Goal: Task Accomplishment & Management: Manage account settings

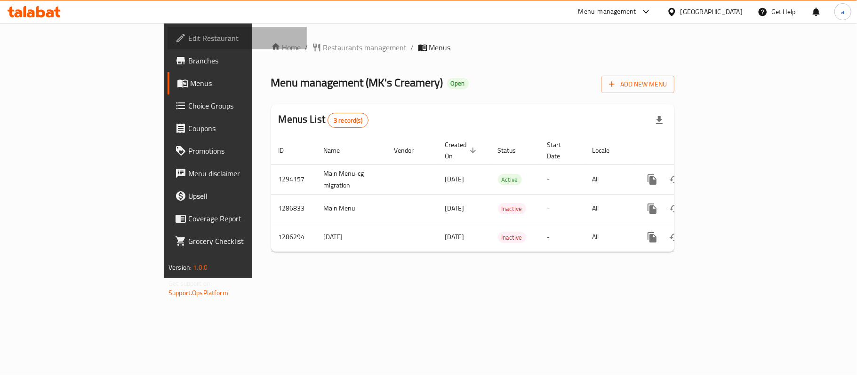
click at [188, 42] on span "Edit Restaurant" at bounding box center [243, 37] width 111 height 11
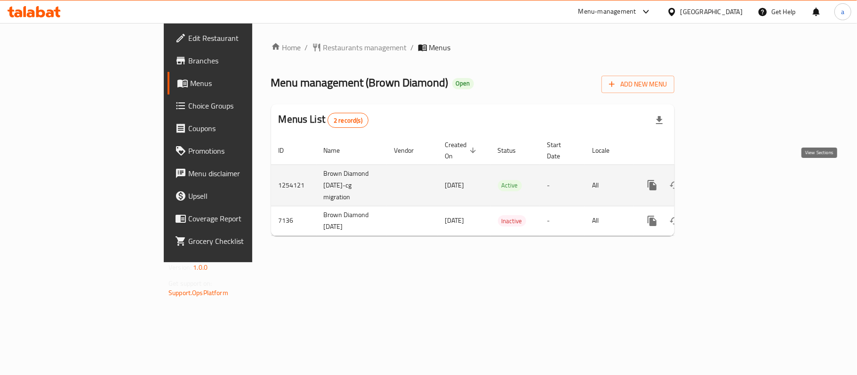
click at [724, 181] on icon "enhanced table" at bounding box center [720, 185] width 8 height 8
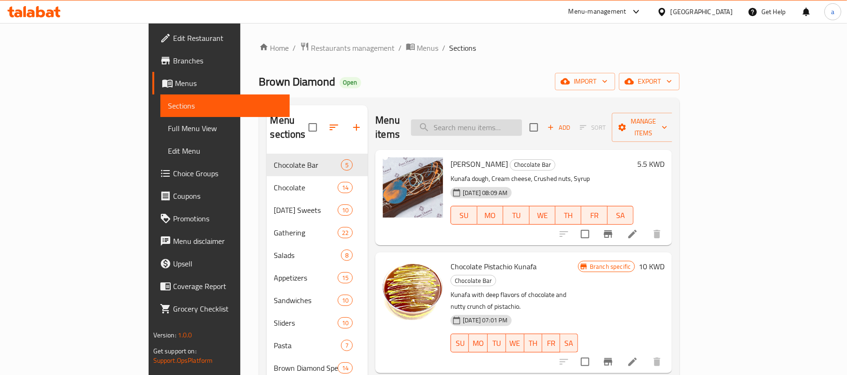
click at [520, 125] on input "search" at bounding box center [466, 128] width 111 height 16
paste input "Jalapeno Beef Slider"
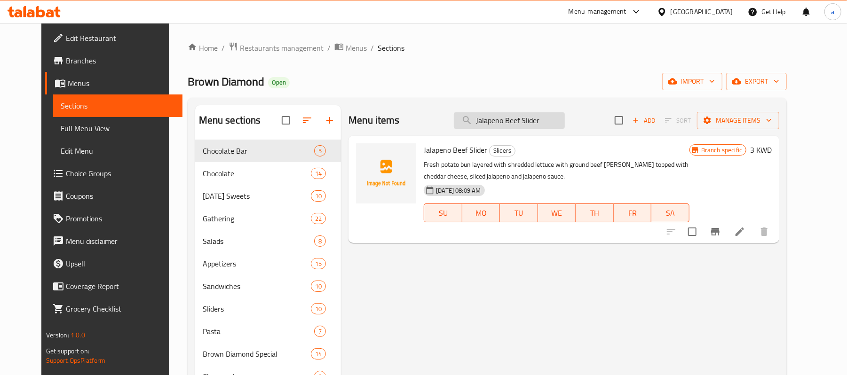
type input "Jalapeno Beef Slider"
click at [529, 171] on p "Fresh potato bun layered with shredded lettuce with ground beef [PERSON_NAME] t…" at bounding box center [557, 171] width 266 height 24
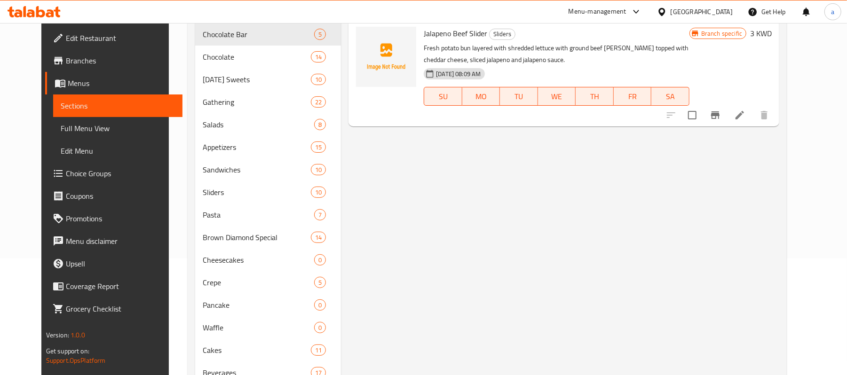
scroll to position [104, 0]
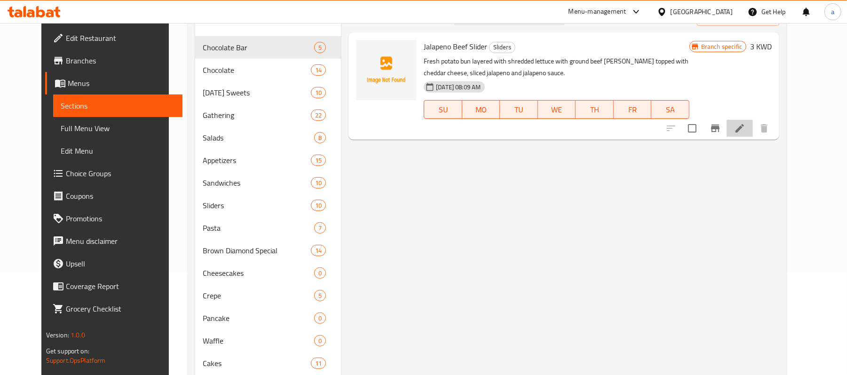
click at [753, 125] on li at bounding box center [740, 128] width 26 height 17
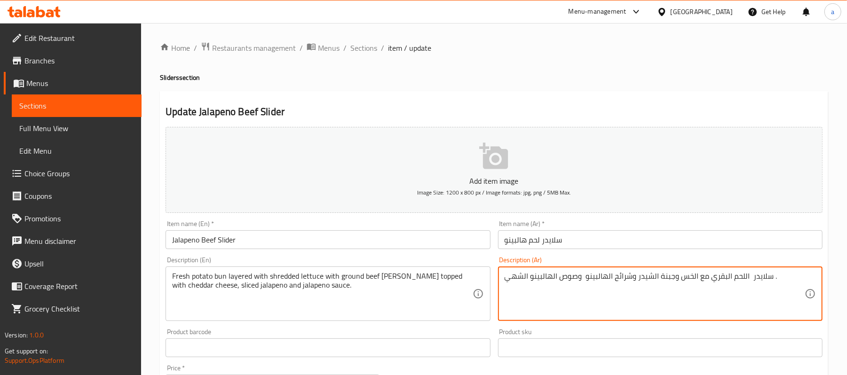
click at [565, 277] on textarea "سلايدر اللحم البقري مع الخس وجبنة الشيدر وشرائح الهالبينو وصوص الهالبينو الشهي ." at bounding box center [655, 294] width 300 height 45
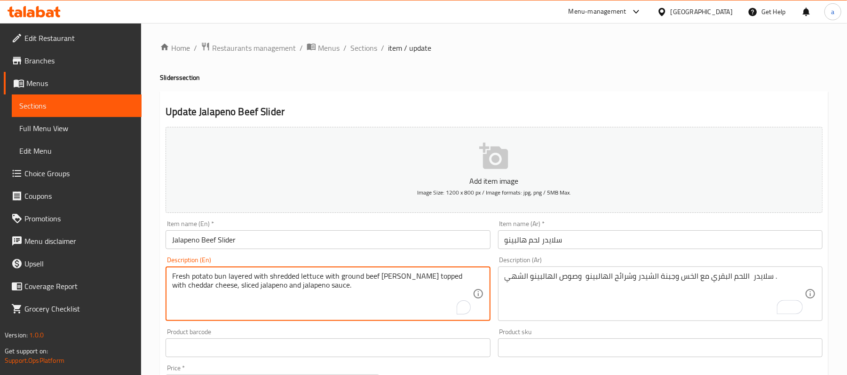
click at [437, 281] on textarea "Fresh potato bun layered with shredded lettuce with ground beef [PERSON_NAME] t…" at bounding box center [322, 294] width 300 height 45
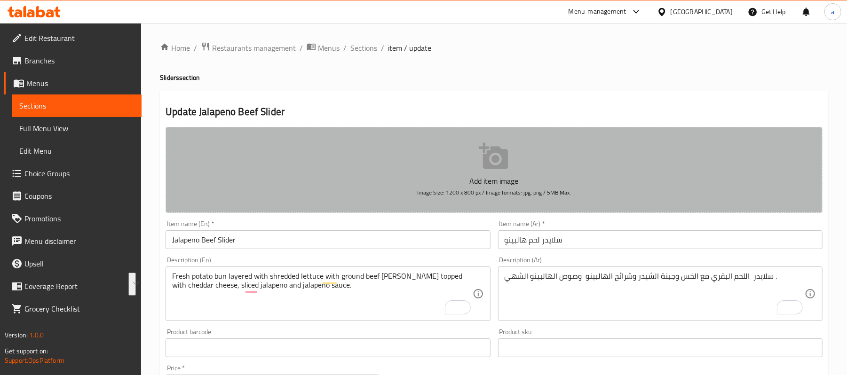
click at [655, 185] on p "Add item image" at bounding box center [494, 181] width 628 height 11
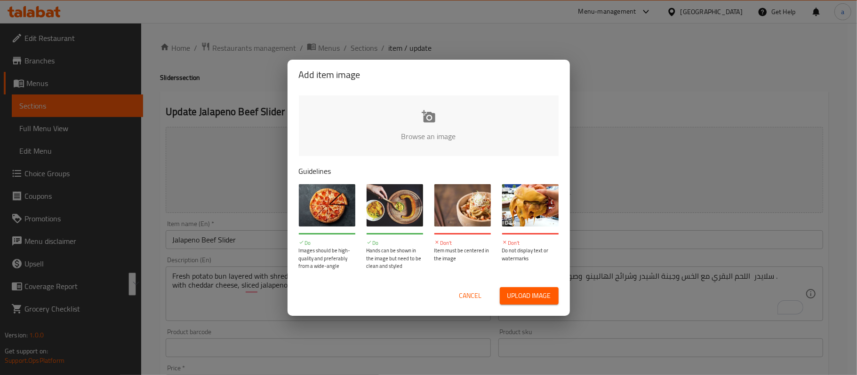
click at [467, 298] on span "Cancel" at bounding box center [470, 296] width 23 height 12
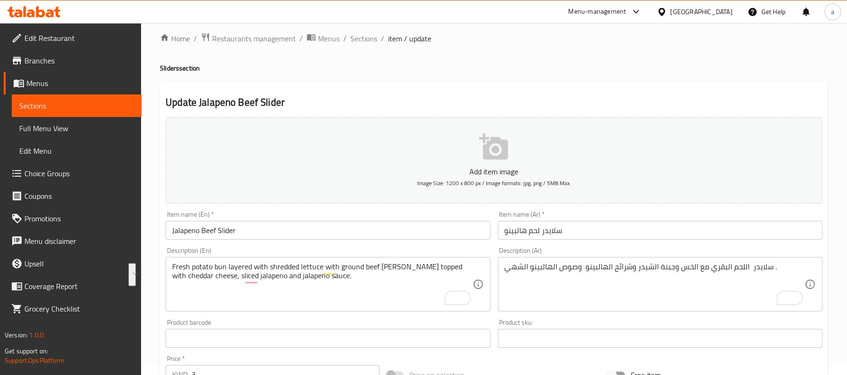
scroll to position [125, 0]
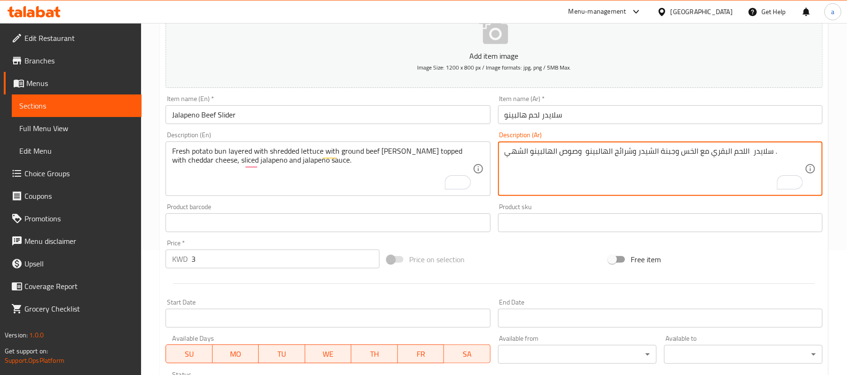
click at [633, 153] on textarea "سلايدر اللحم البقري مع الخس وجبنة الشيدر وشرائح الهالبينو وصوص الهالبينو الشهي ." at bounding box center [655, 169] width 300 height 45
